Goal: Task Accomplishment & Management: Complete application form

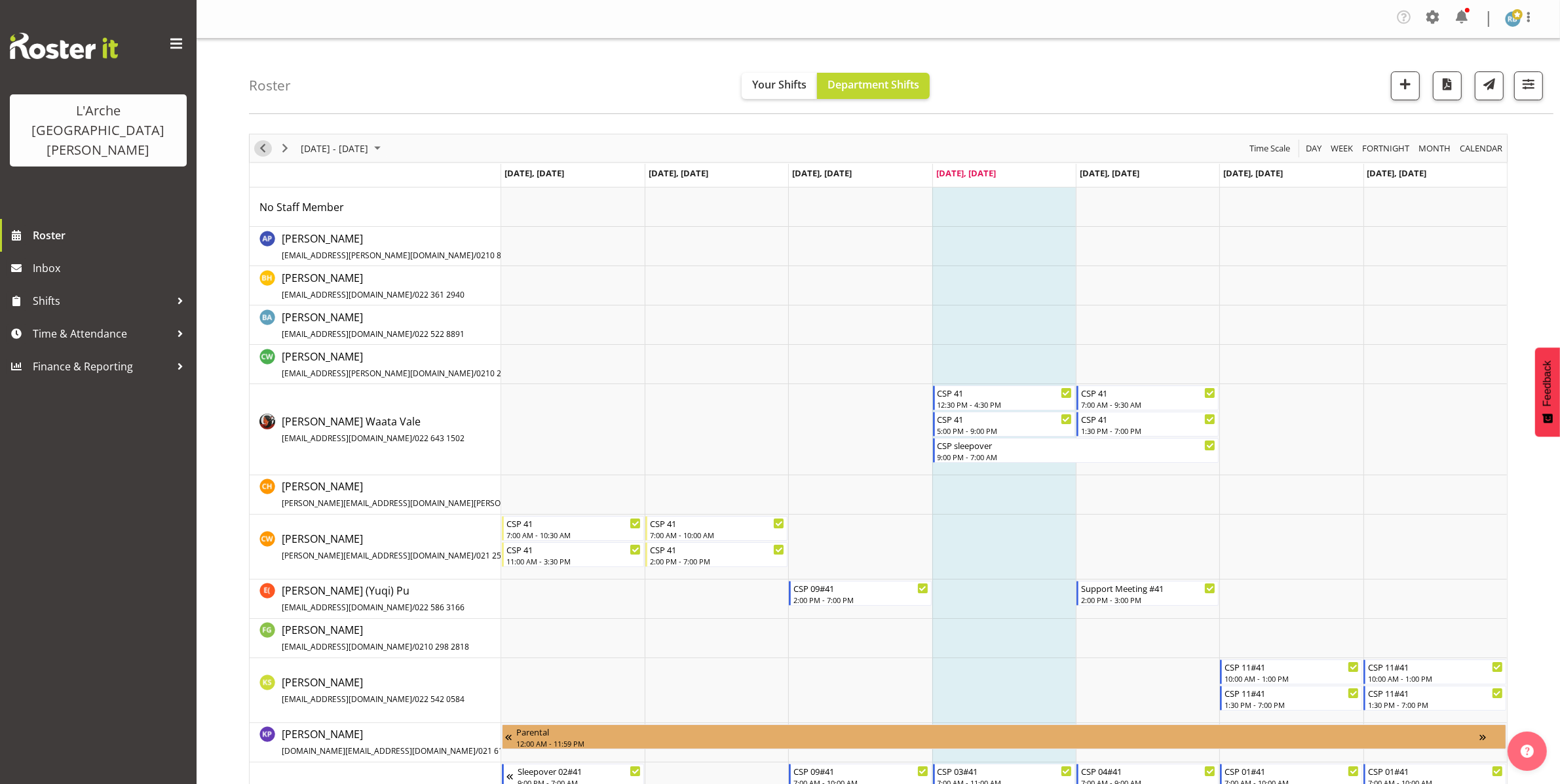
click at [260, 144] on span "Previous" at bounding box center [262, 148] width 16 height 17
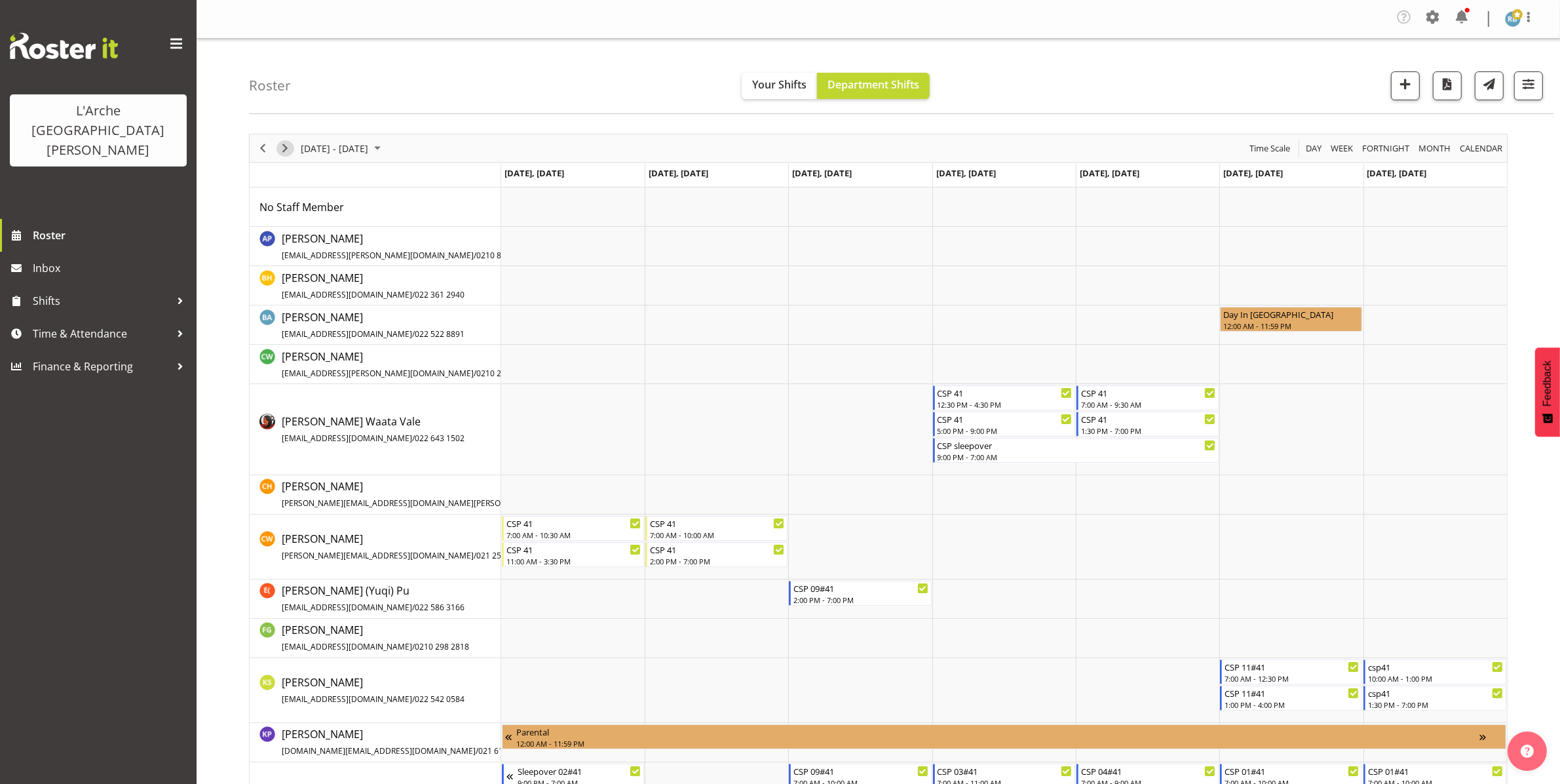
click at [289, 144] on span "Next" at bounding box center [284, 148] width 16 height 17
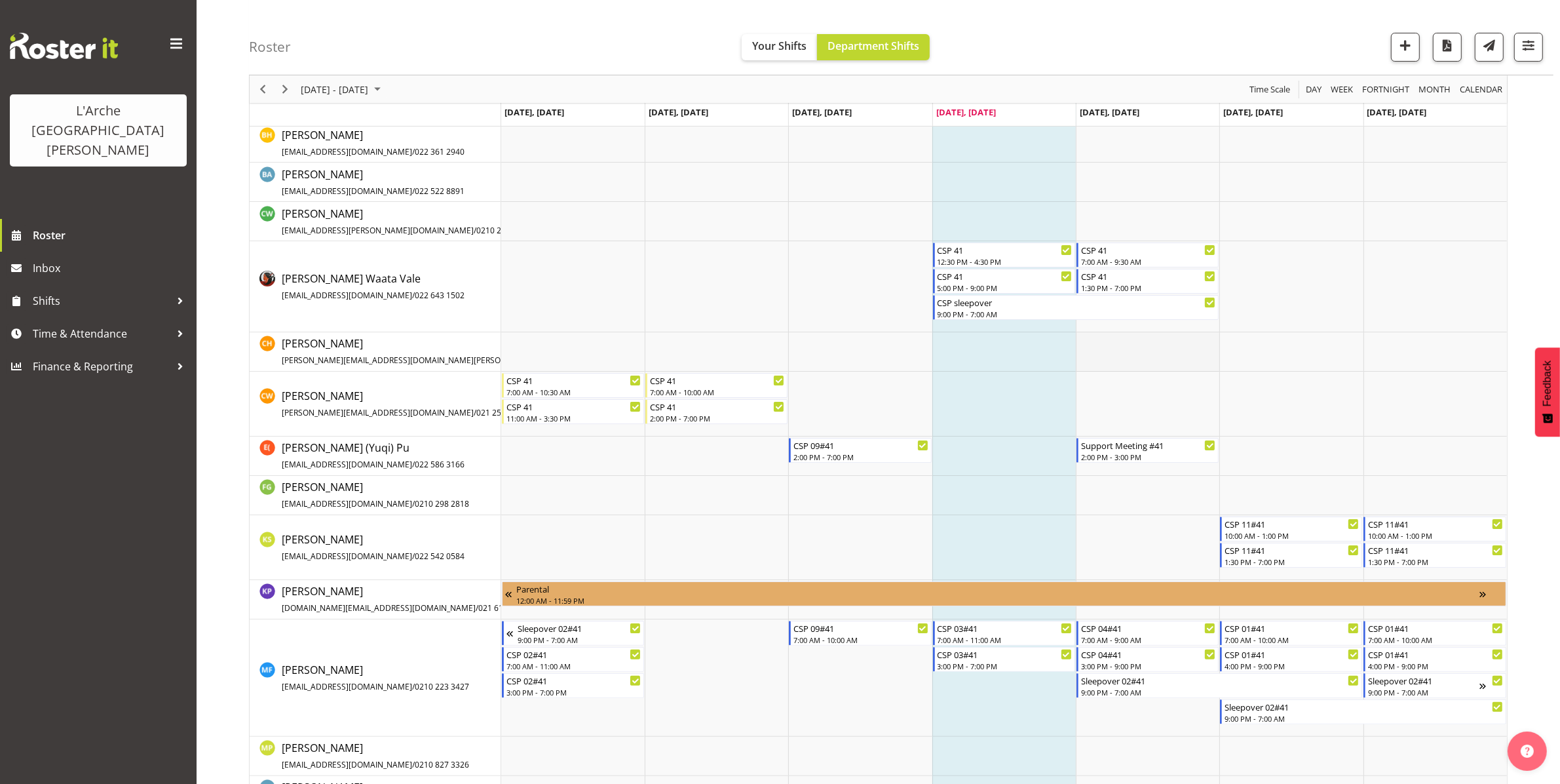
scroll to position [147, 0]
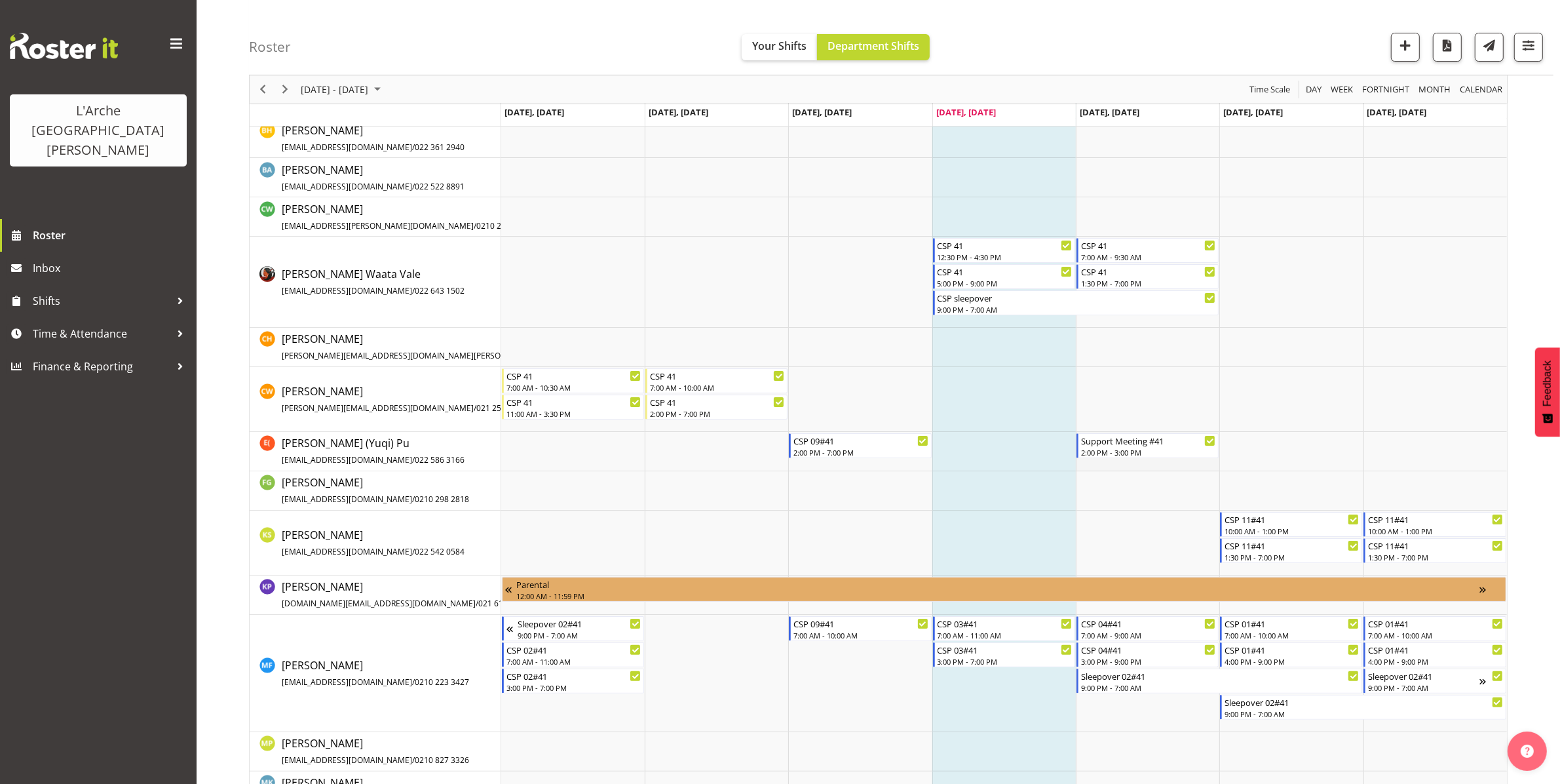
click at [1163, 463] on td "Timeline Week of August 28, 2025" at bounding box center [1148, 451] width 144 height 40
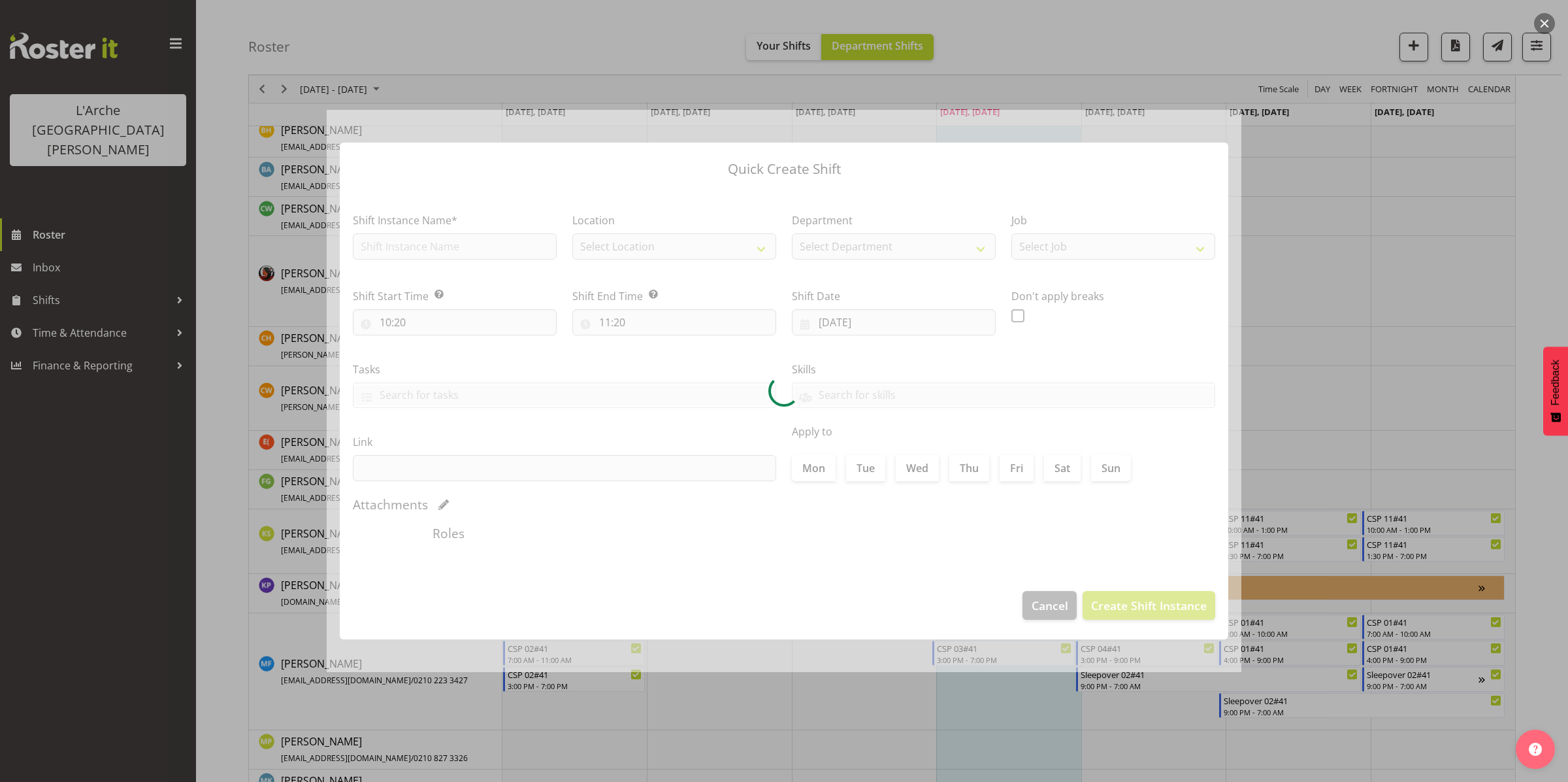
type input "[DATE]"
checkbox input "true"
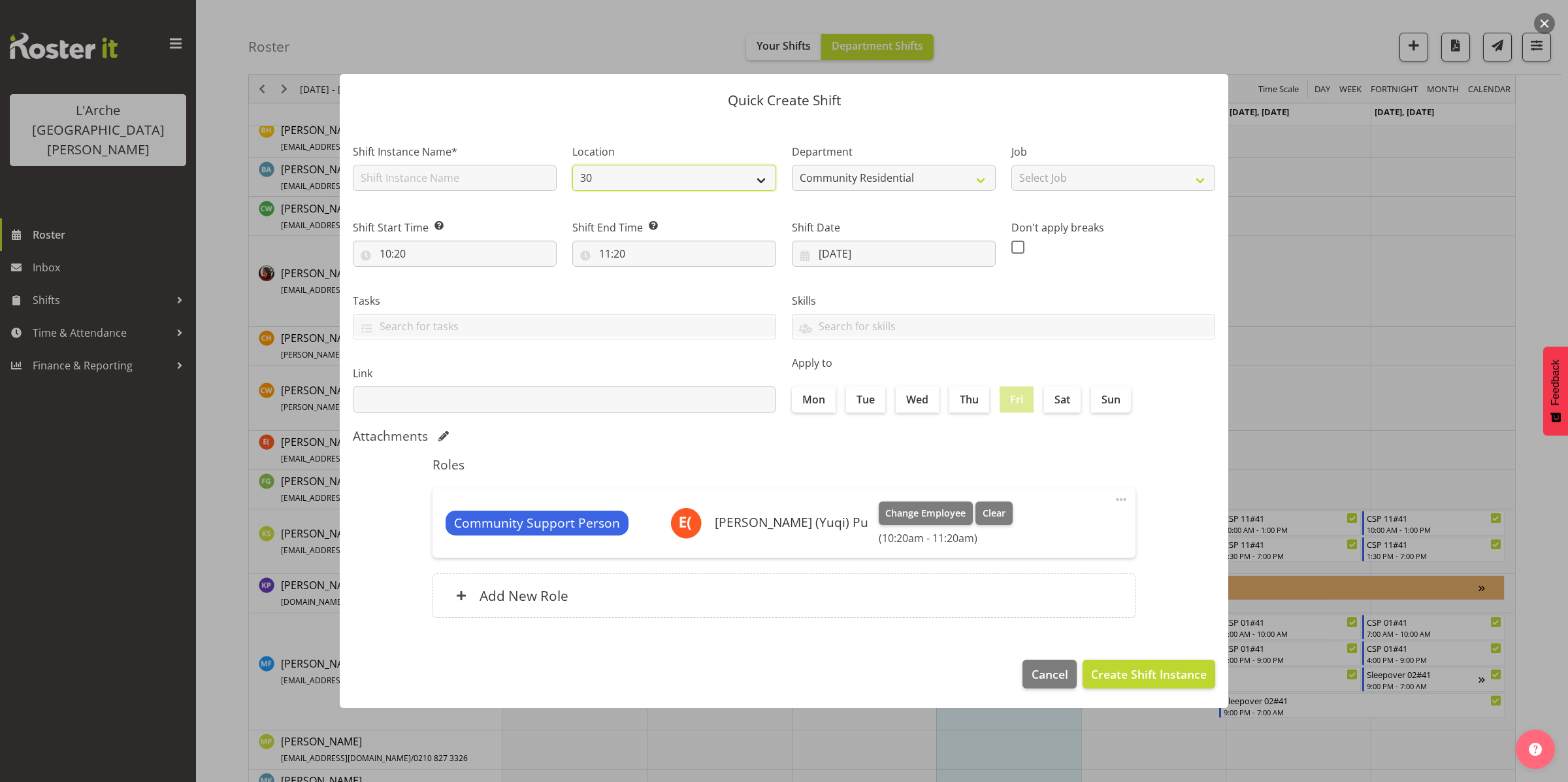
click at [691, 180] on select "30 41 56b 65a" at bounding box center [674, 177] width 204 height 26
select select "15"
click at [573, 164] on select "30 41 56b 65a" at bounding box center [674, 177] width 204 height 26
click at [1063, 173] on select "Select Job Accounts Admin Art Coordinator Community Leader Community Support Pe…" at bounding box center [1113, 177] width 204 height 26
select select "2"
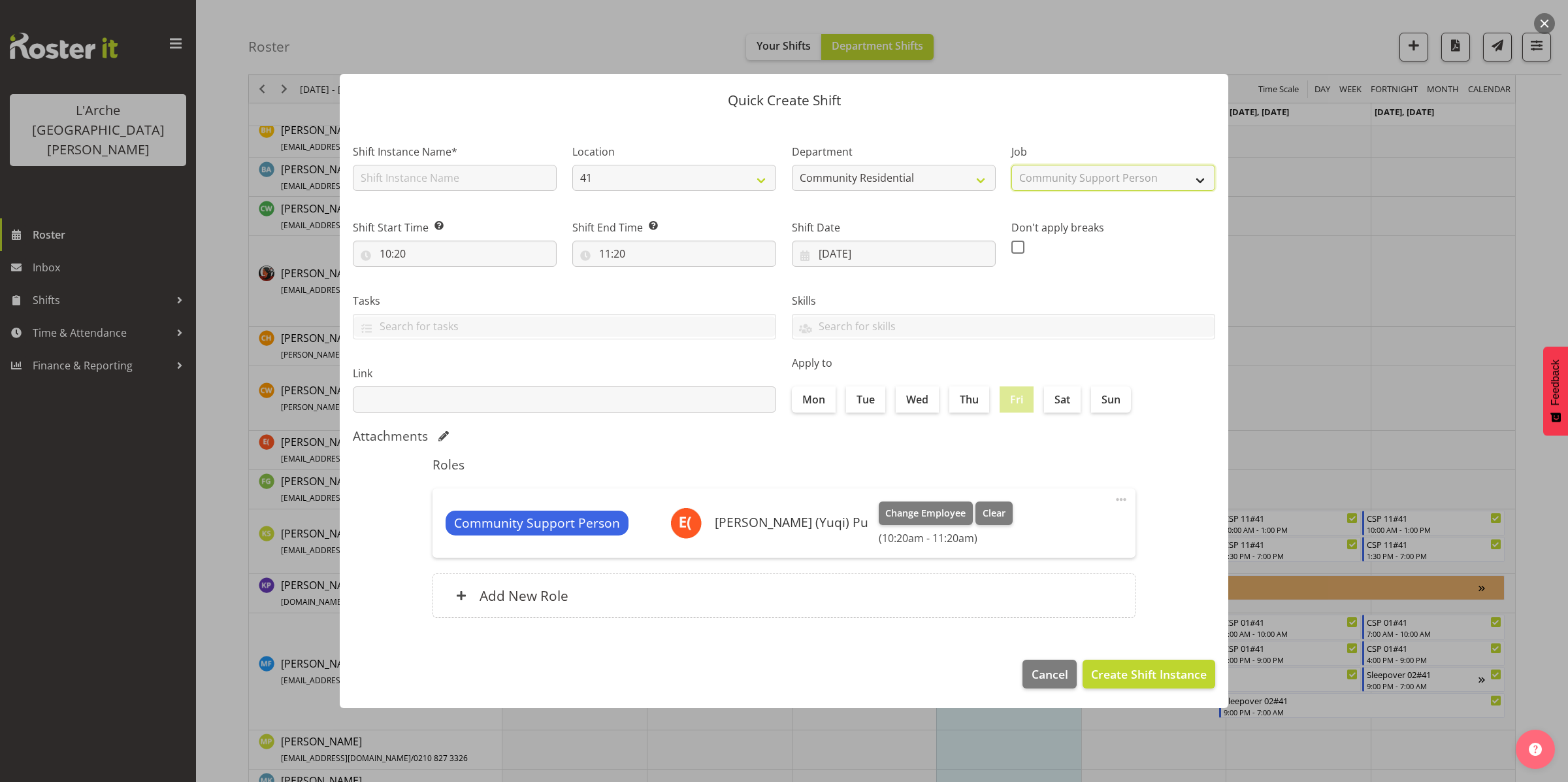
click at [1011, 164] on select "Select Job Accounts Admin Art Coordinator Community Leader Community Support Pe…" at bounding box center [1113, 177] width 204 height 26
click at [481, 174] on input "text" at bounding box center [455, 177] width 204 height 26
type input "CSP 11#41"
click at [423, 244] on input "10:20" at bounding box center [455, 253] width 204 height 26
click at [445, 294] on select "00 01 02 03 04 05 06 07 08 09 10 11 12 13 14 15 16 17 18 19 20 21 22 23" at bounding box center [442, 287] width 29 height 26
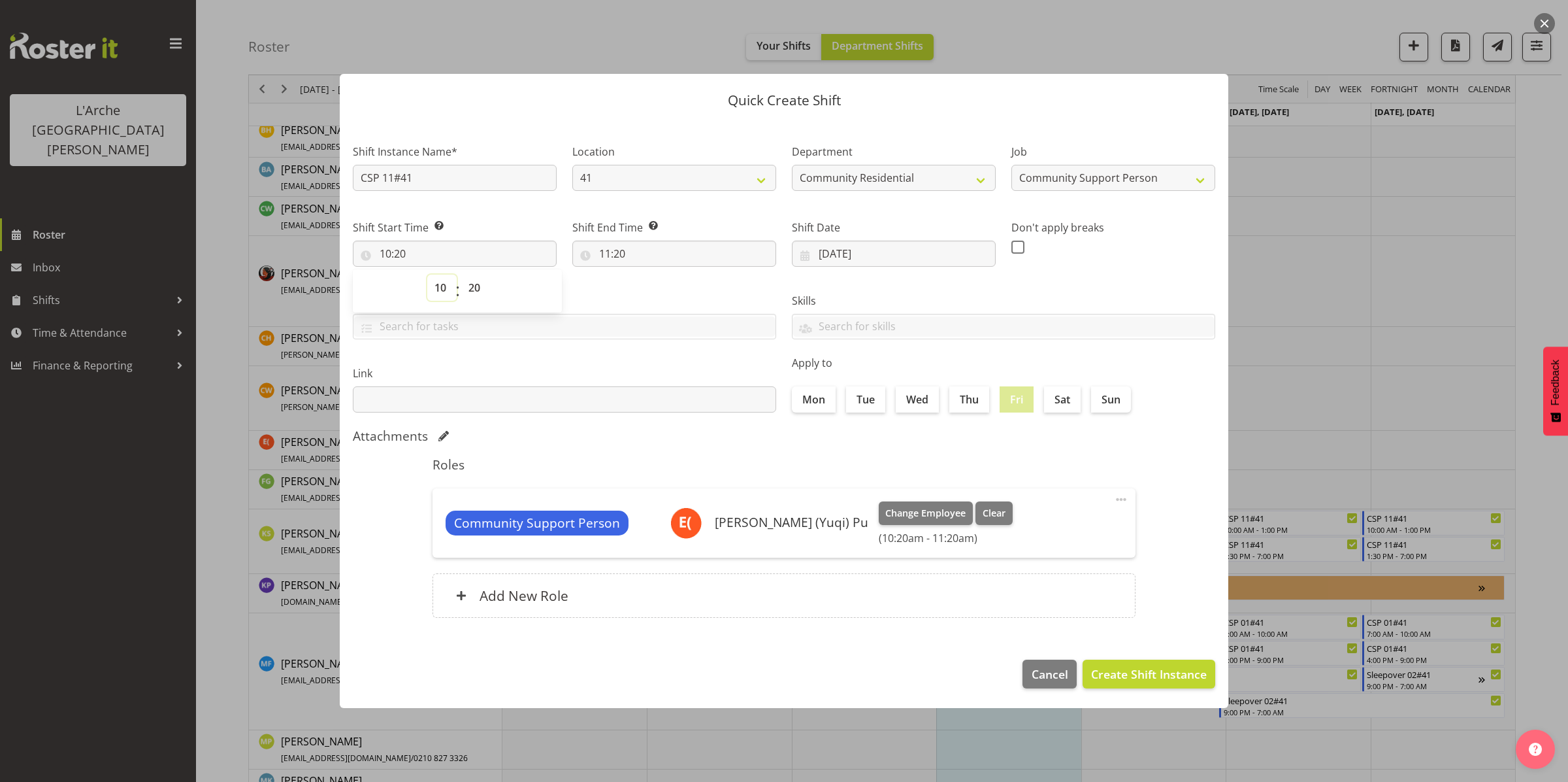
select select "9"
click at [428, 274] on select "00 01 02 03 04 05 06 07 08 09 10 11 12 13 14 15 16 17 18 19 20 21 22 23" at bounding box center [442, 287] width 29 height 26
type input "09:20"
click at [475, 291] on select "00 01 02 03 04 05 06 07 08 09 10 11 12 13 14 15 16 17 18 19 20 21 22 23 24 25 2…" at bounding box center [476, 287] width 29 height 26
select select "30"
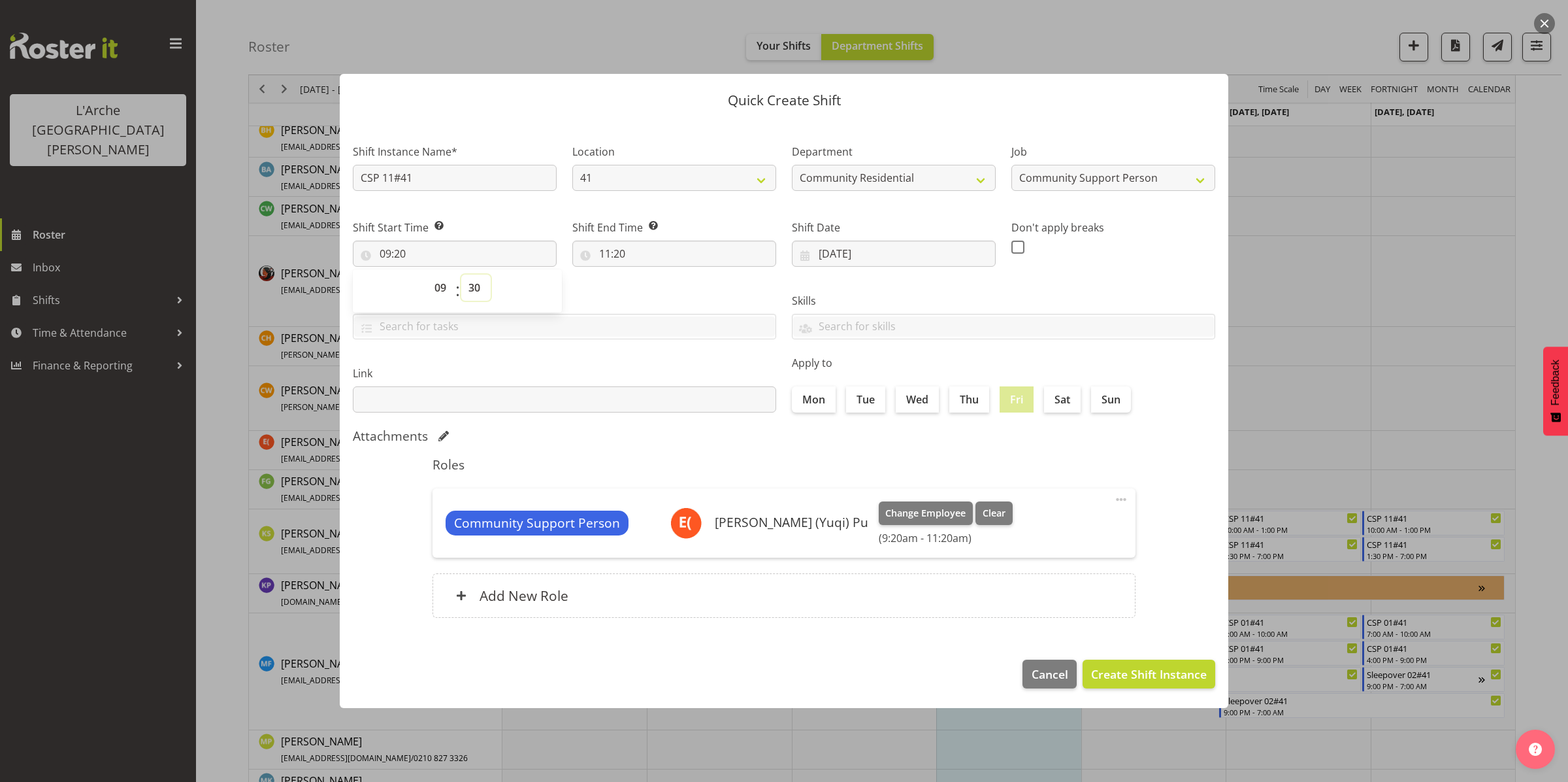
click at [462, 274] on select "00 01 02 03 04 05 06 07 08 09 10 11 12 13 14 15 16 17 18 19 20 21 22 23 24 25 2…" at bounding box center [476, 287] width 29 height 26
type input "09:30"
click at [623, 251] on input "11:20" at bounding box center [674, 253] width 204 height 26
click at [660, 285] on select "00 01 02 03 04 05 06 07 08 09 10 11 12 13 14 15 16 17 18 19 20 21 22 23" at bounding box center [662, 287] width 29 height 26
select select "14"
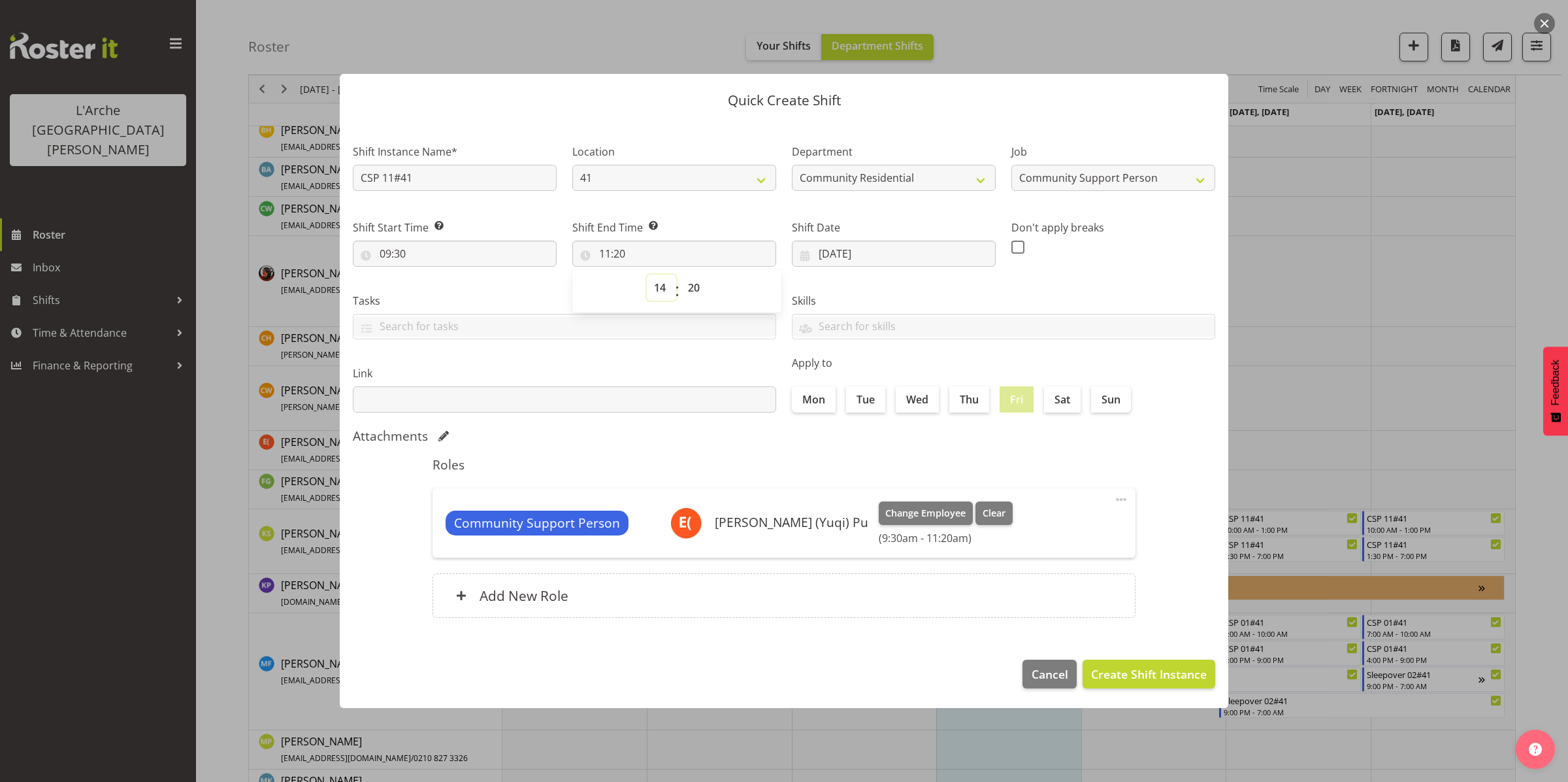
click at [647, 274] on select "00 01 02 03 04 05 06 07 08 09 10 11 12 13 14 15 16 17 18 19 20 21 22 23" at bounding box center [662, 287] width 29 height 26
type input "14:20"
click at [694, 293] on select "00 01 02 03 04 05 06 07 08 09 10 11 12 13 14 15 16 17 18 19 20 21 22 23 24 25 2…" at bounding box center [695, 287] width 29 height 26
select select "0"
click at [681, 274] on select "00 01 02 03 04 05 06 07 08 09 10 11 12 13 14 15 16 17 18 19 20 21 22 23 24 25 2…" at bounding box center [695, 287] width 29 height 26
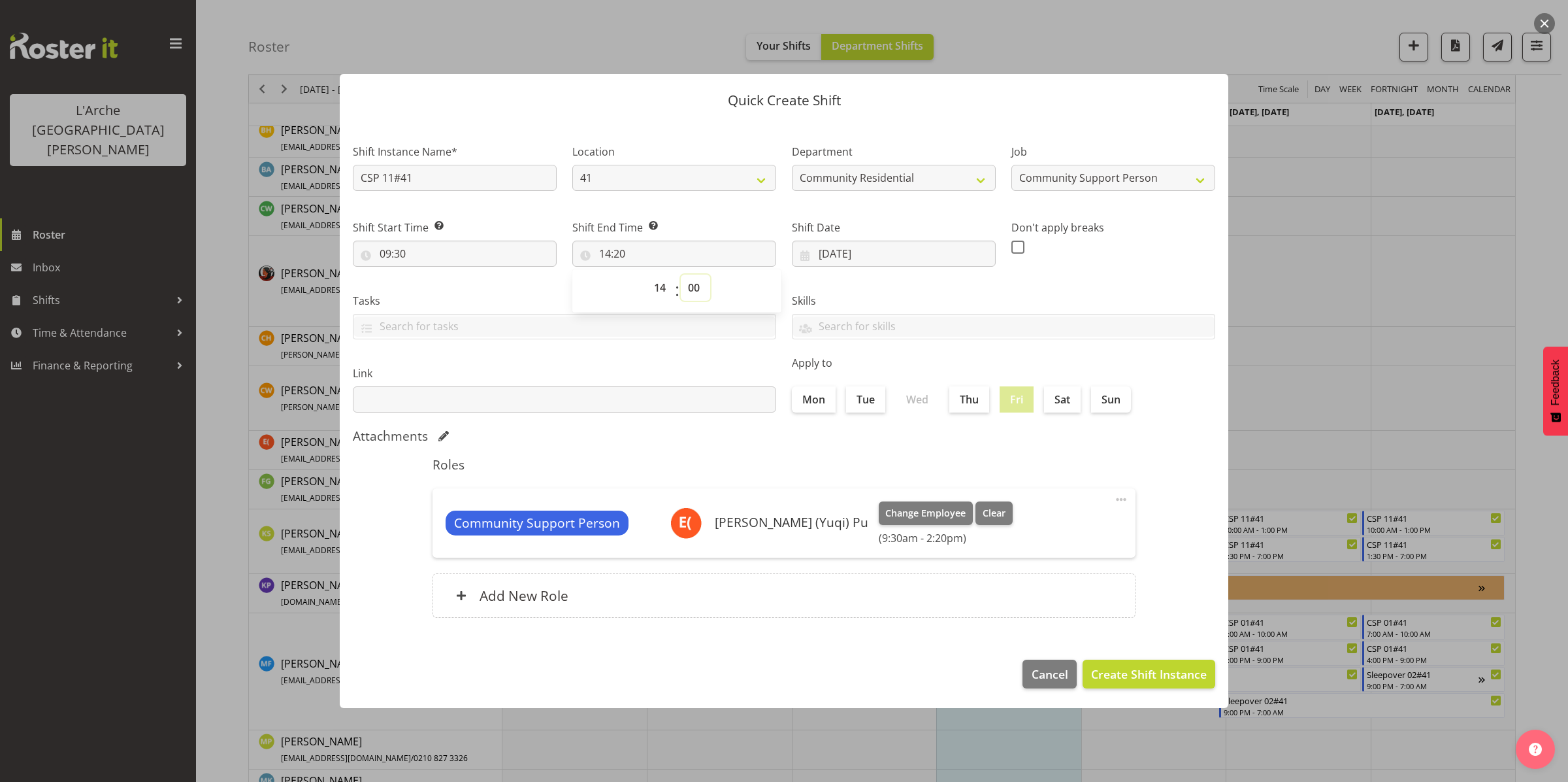
type input "14:00"
click at [1134, 673] on span "Create Shift Instance" at bounding box center [1149, 674] width 116 height 17
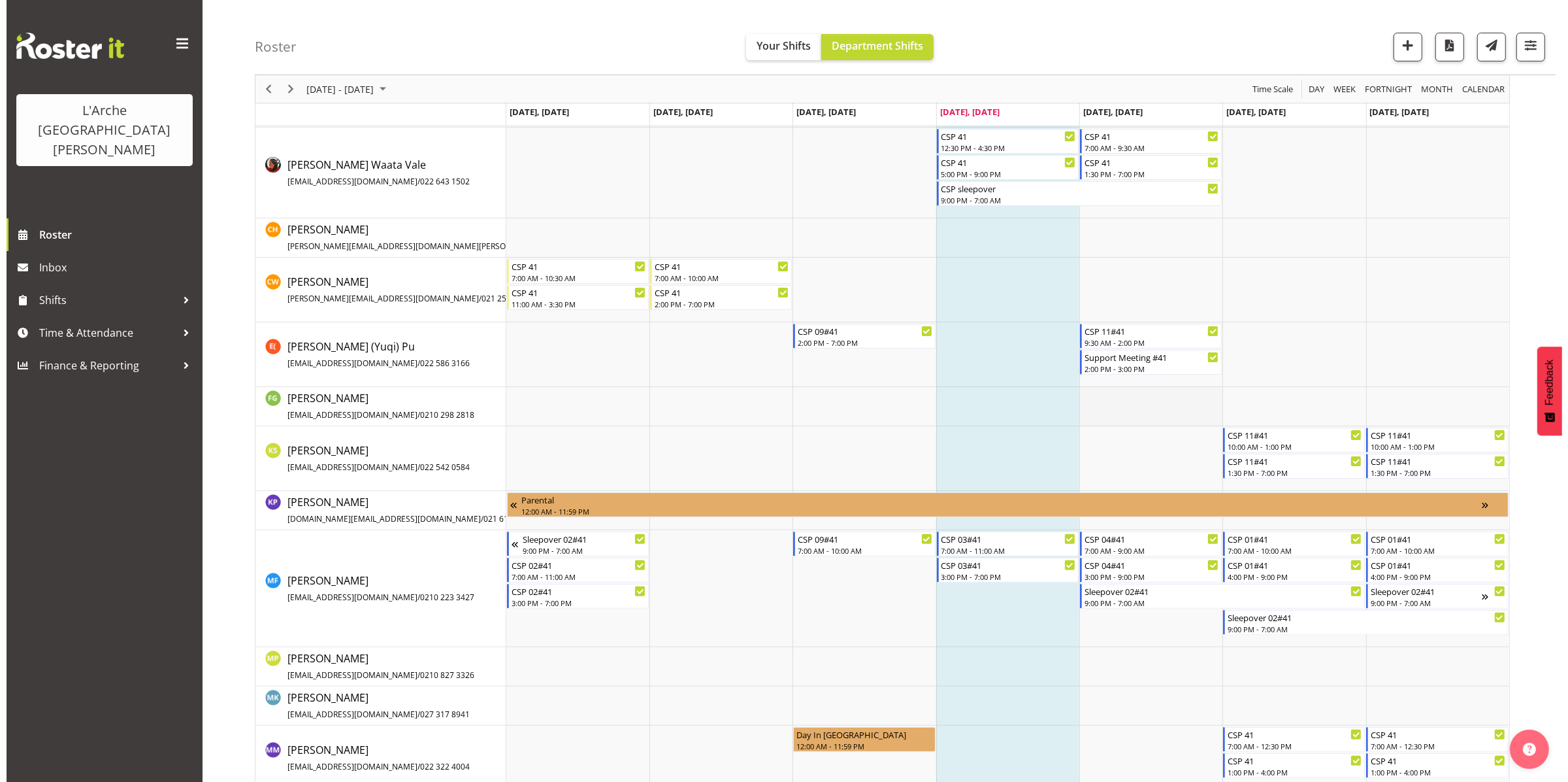
scroll to position [256, 0]
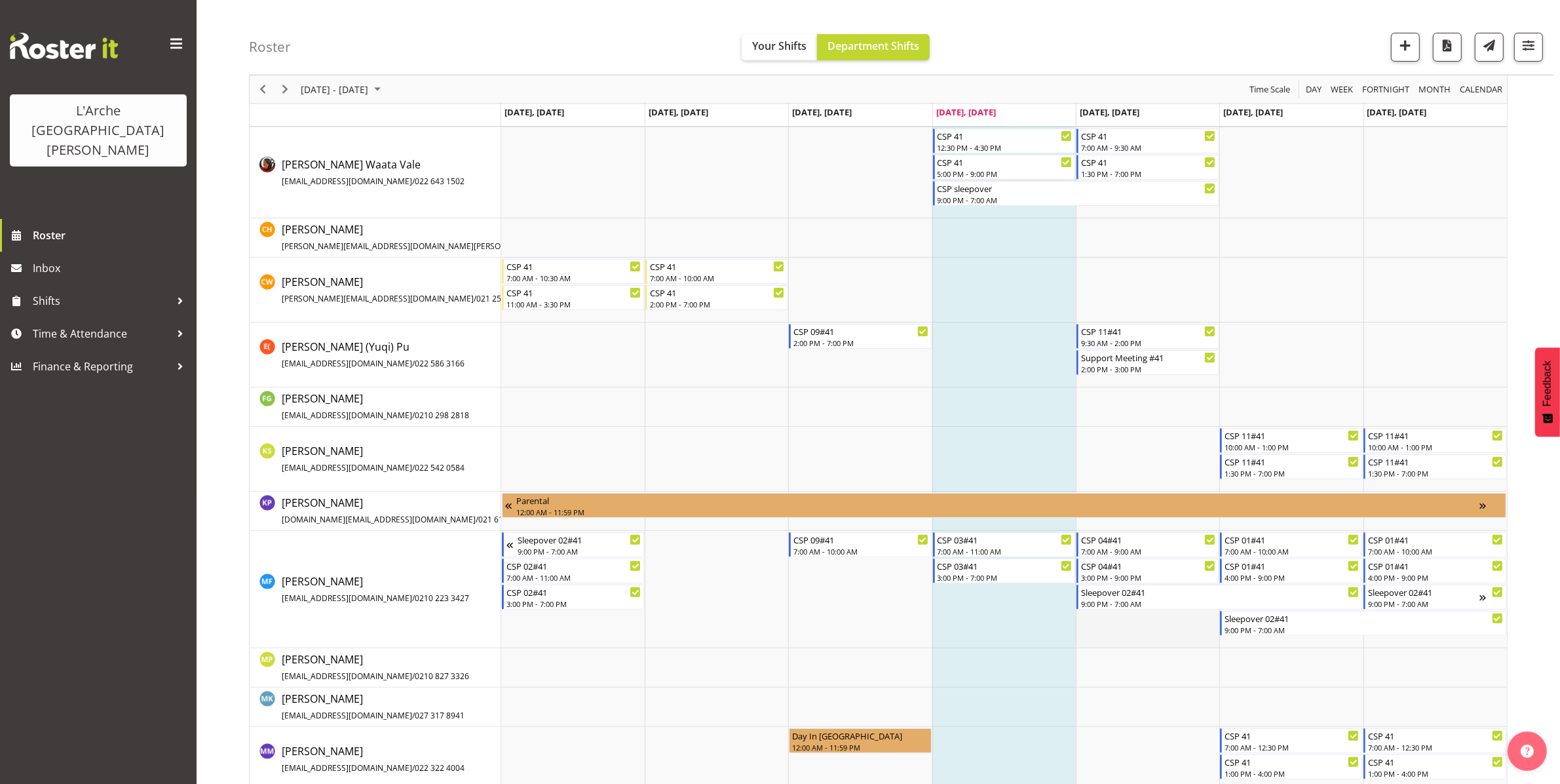
click at [1113, 624] on td "Timeline Week of August 28, 2025" at bounding box center [1148, 589] width 144 height 117
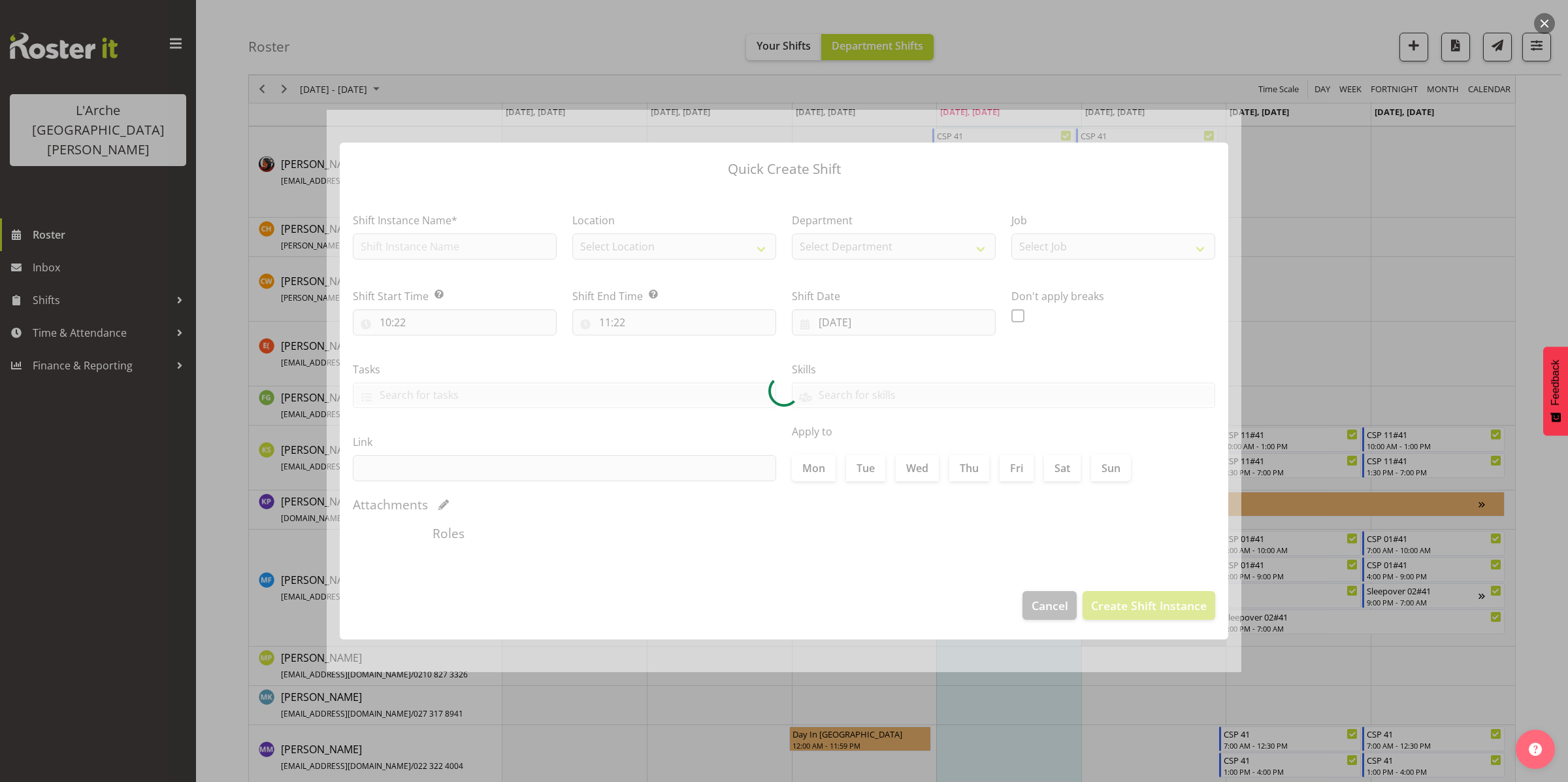
type input "[DATE]"
checkbox input "true"
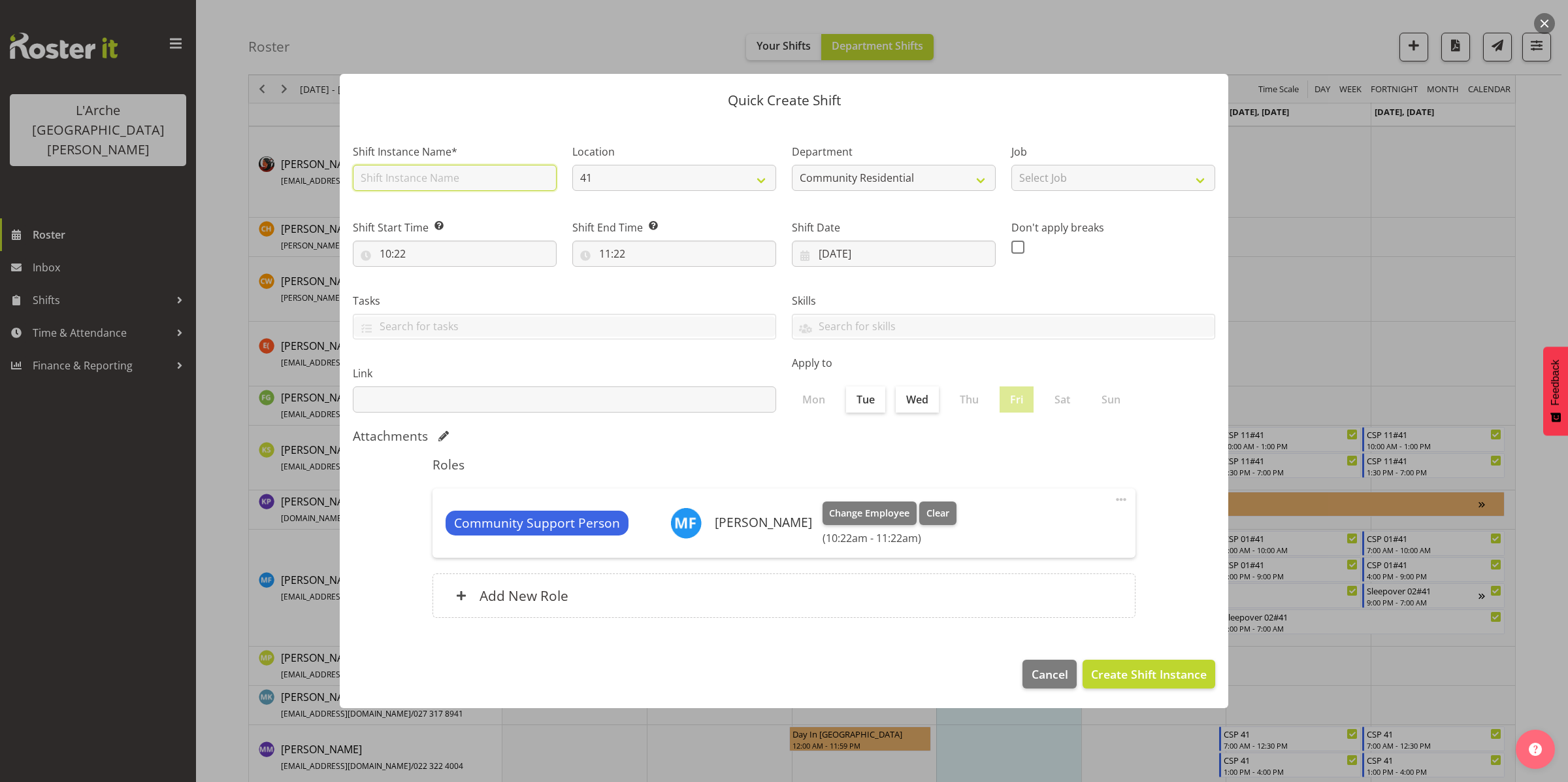
click at [456, 175] on input "text" at bounding box center [455, 177] width 204 height 26
type input "Support Meeting #41"
click at [1056, 175] on select "Select Job Accounts Admin Art Coordinator Community Leader Community Support Pe…" at bounding box center [1113, 177] width 204 height 26
select select "2"
click at [1011, 164] on select "Select Job Accounts Admin Art Coordinator Community Leader Community Support Pe…" at bounding box center [1113, 177] width 204 height 26
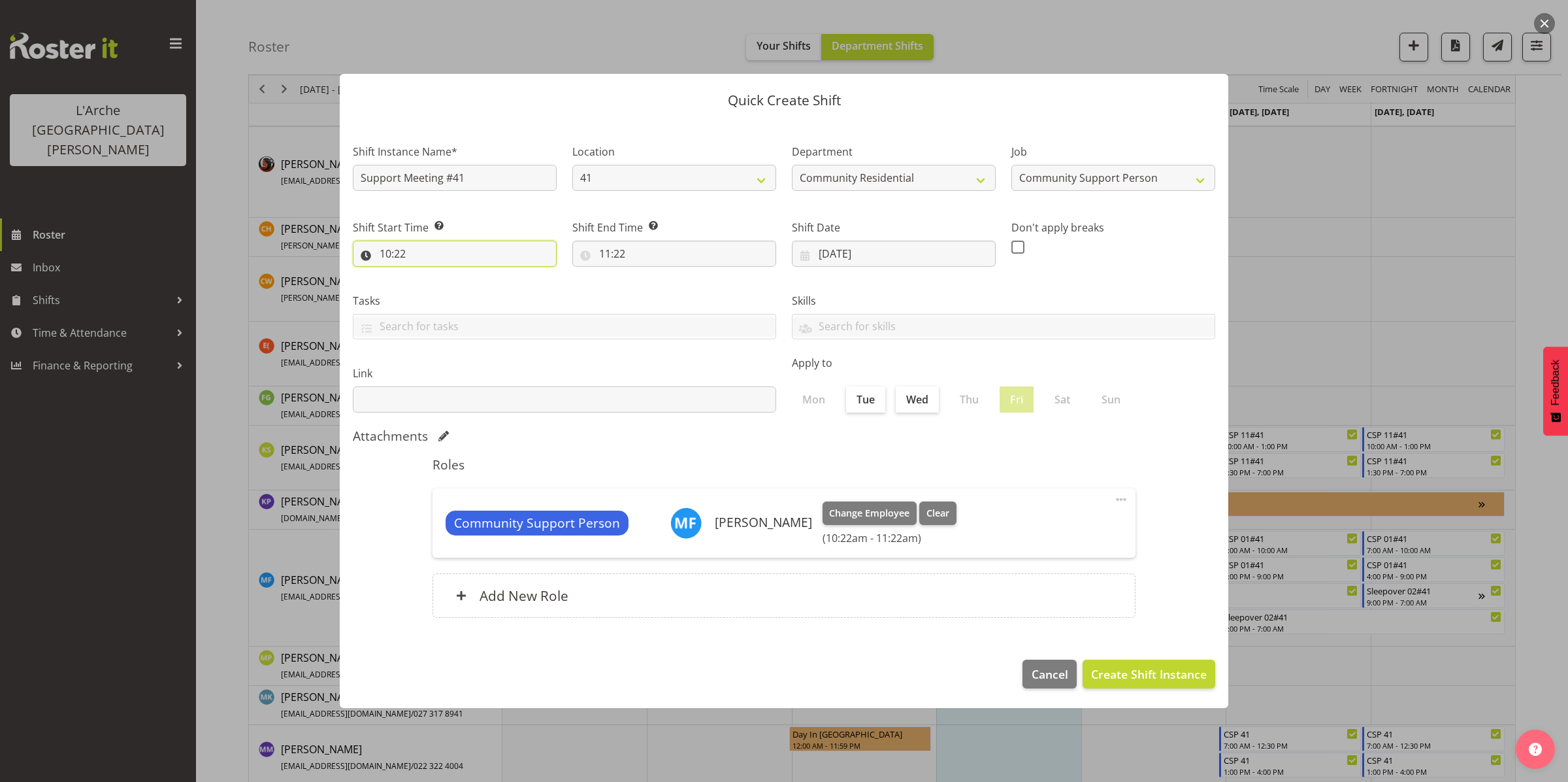
click at [441, 250] on input "10:22" at bounding box center [455, 253] width 204 height 26
click at [442, 288] on select "00 01 02 03 04 05 06 07 08 09 10 11 12 13 14 15 16 17 18 19 20 21 22 23" at bounding box center [442, 287] width 29 height 26
select select "14"
click at [428, 274] on select "00 01 02 03 04 05 06 07 08 09 10 11 12 13 14 15 16 17 18 19 20 21 22 23" at bounding box center [442, 287] width 29 height 26
type input "14:22"
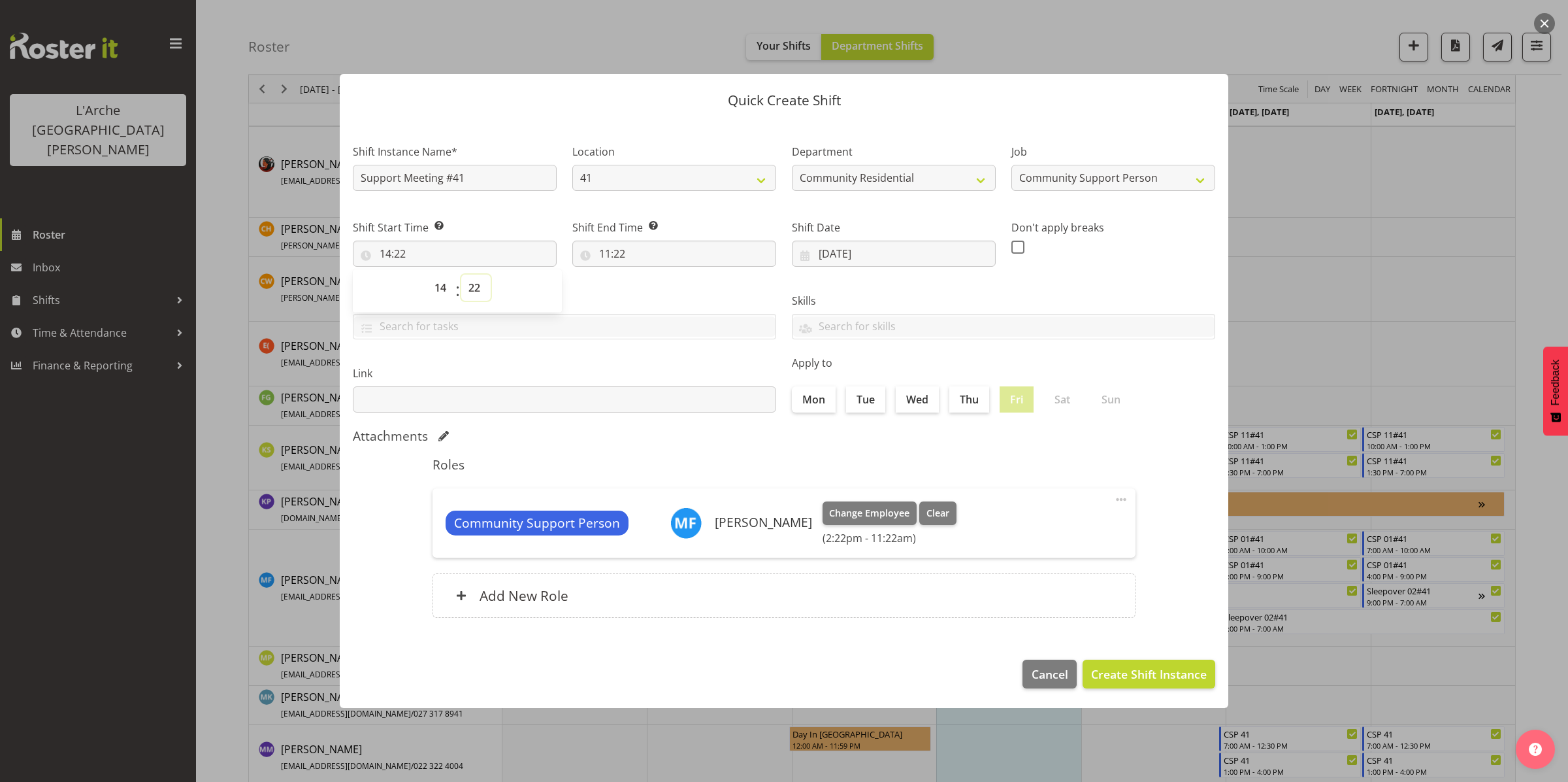
click at [475, 279] on select "00 01 02 03 04 05 06 07 08 09 10 11 12 13 14 15 16 17 18 19 20 21 22 23 24 25 2…" at bounding box center [476, 287] width 29 height 26
select select "0"
click at [462, 274] on select "00 01 02 03 04 05 06 07 08 09 10 11 12 13 14 15 16 17 18 19 20 21 22 23 24 25 2…" at bounding box center [476, 287] width 29 height 26
type input "14:00"
click at [643, 253] on input "11:22" at bounding box center [674, 253] width 204 height 26
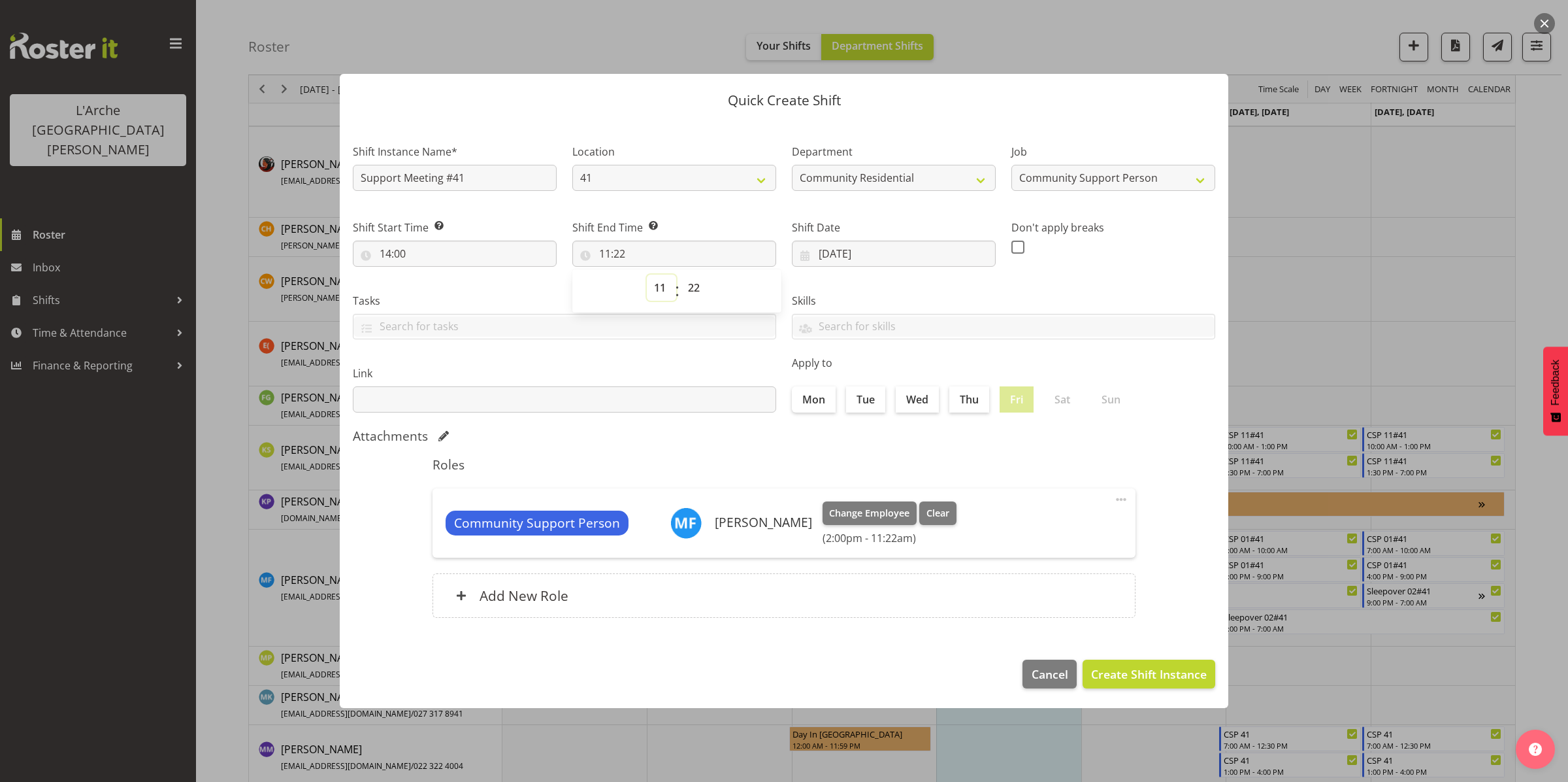
click at [660, 294] on select "00 01 02 03 04 05 06 07 08 09 10 11 12 13 14 15 16 17 18 19 20 21 22 23" at bounding box center [662, 287] width 29 height 26
select select "15"
click at [647, 274] on select "00 01 02 03 04 05 06 07 08 09 10 11 12 13 14 15 16 17 18 19 20 21 22 23" at bounding box center [662, 287] width 29 height 26
type input "15:22"
click at [688, 283] on select "00 01 02 03 04 05 06 07 08 09 10 11 12 13 14 15 16 17 18 19 20 21 22 23 24 25 2…" at bounding box center [695, 287] width 29 height 26
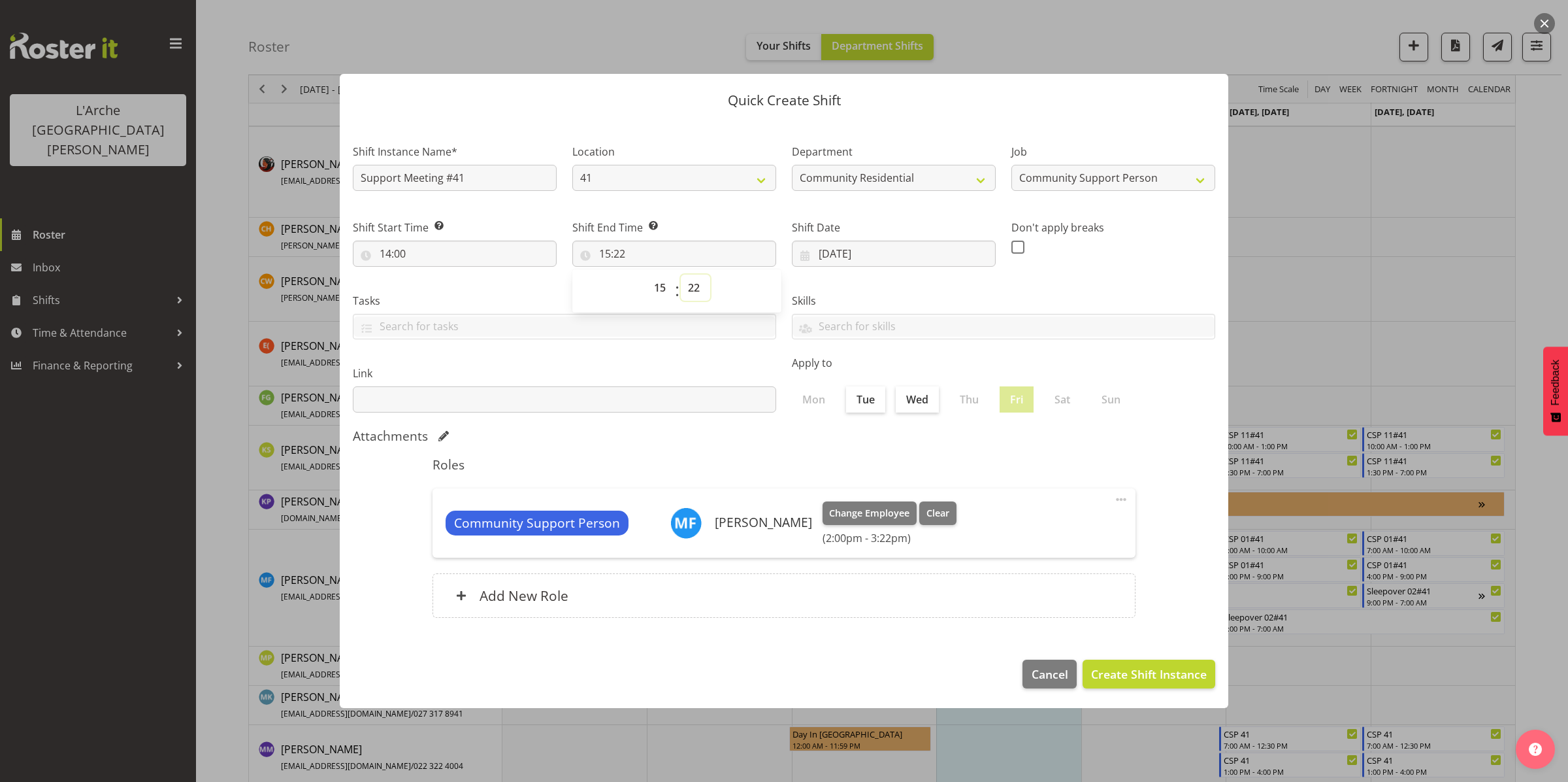
select select "0"
click at [681, 274] on select "00 01 02 03 04 05 06 07 08 09 10 11 12 13 14 15 16 17 18 19 20 21 22 23 24 25 2…" at bounding box center [695, 287] width 29 height 26
type input "15:00"
click at [1110, 668] on span "Create Shift Instance" at bounding box center [1149, 674] width 116 height 17
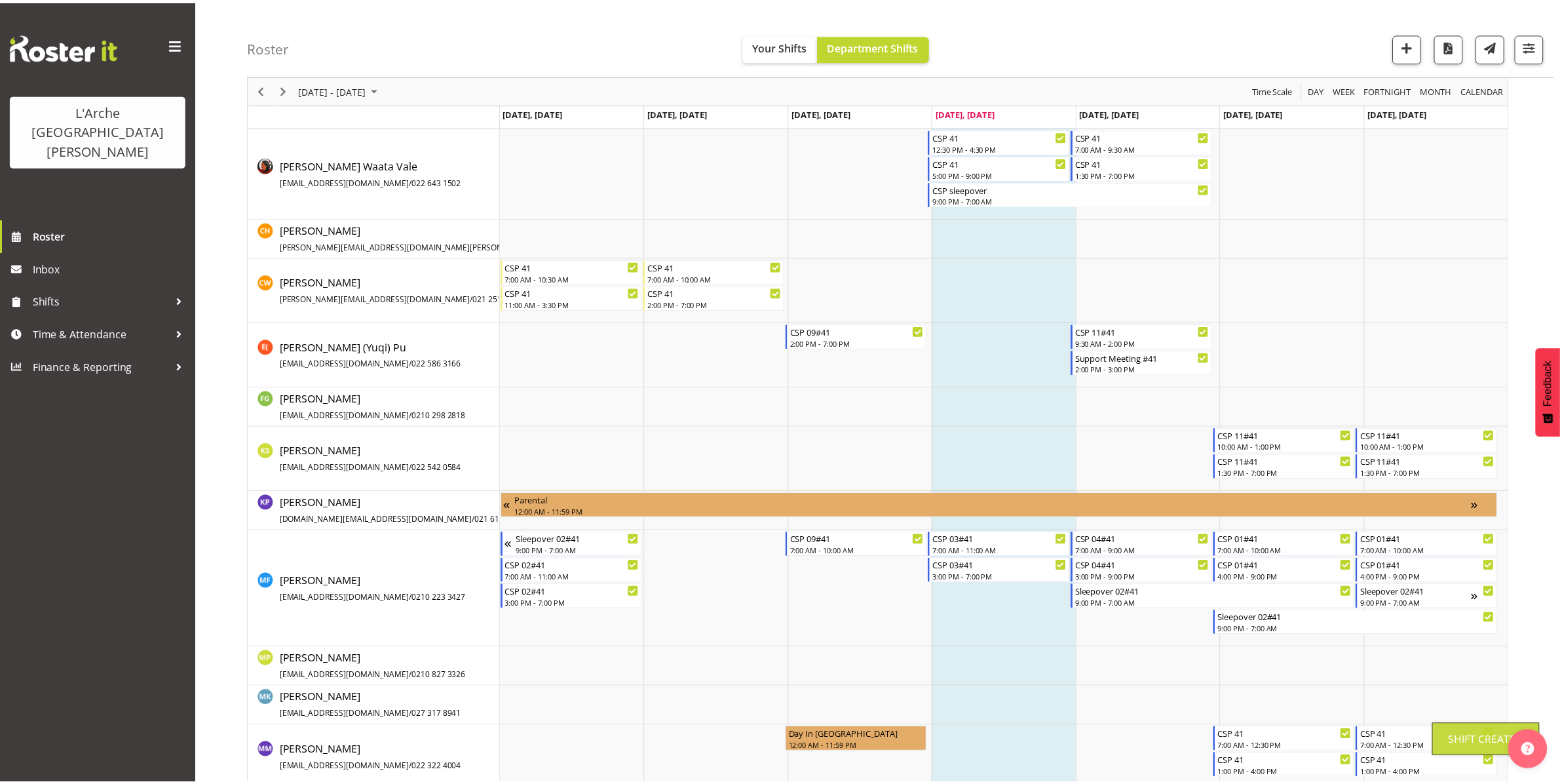
scroll to position [240, 0]
